Goal: Information Seeking & Learning: Learn about a topic

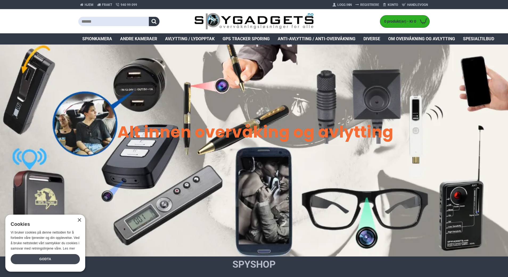
click at [53, 257] on div "Godta" at bounding box center [45, 259] width 69 height 10
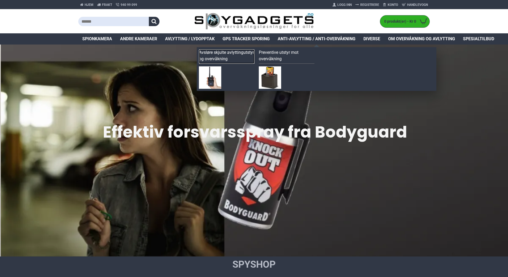
click at [219, 54] on link "Avsløre skjulte avlyttingutstyr og overvåkning" at bounding box center [227, 56] width 56 height 14
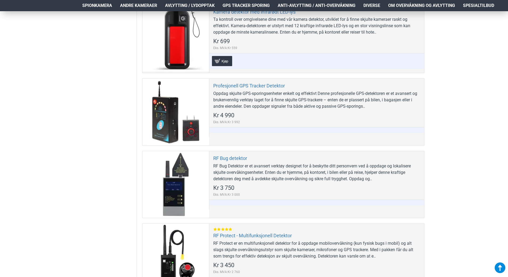
scroll to position [293, 0]
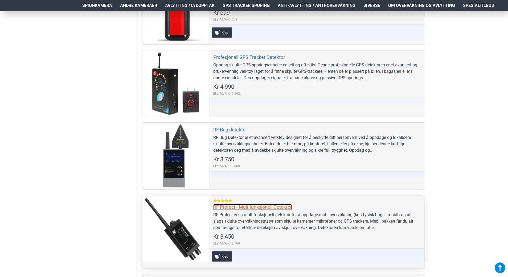
click at [228, 208] on link "RF Protect - Multifunksjonell Detektor" at bounding box center [252, 207] width 79 height 6
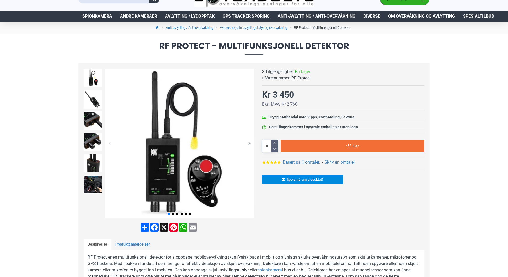
scroll to position [14, 0]
